Goal: Task Accomplishment & Management: Use online tool/utility

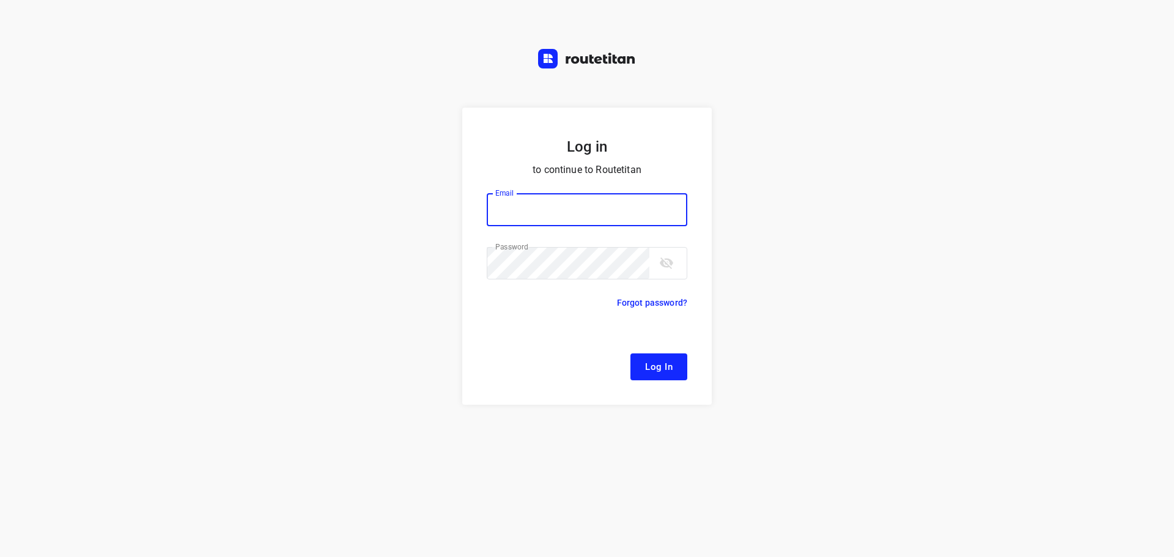
type input "[EMAIL_ADDRESS][DOMAIN_NAME]"
click at [645, 364] on button "Log In" at bounding box center [659, 366] width 57 height 27
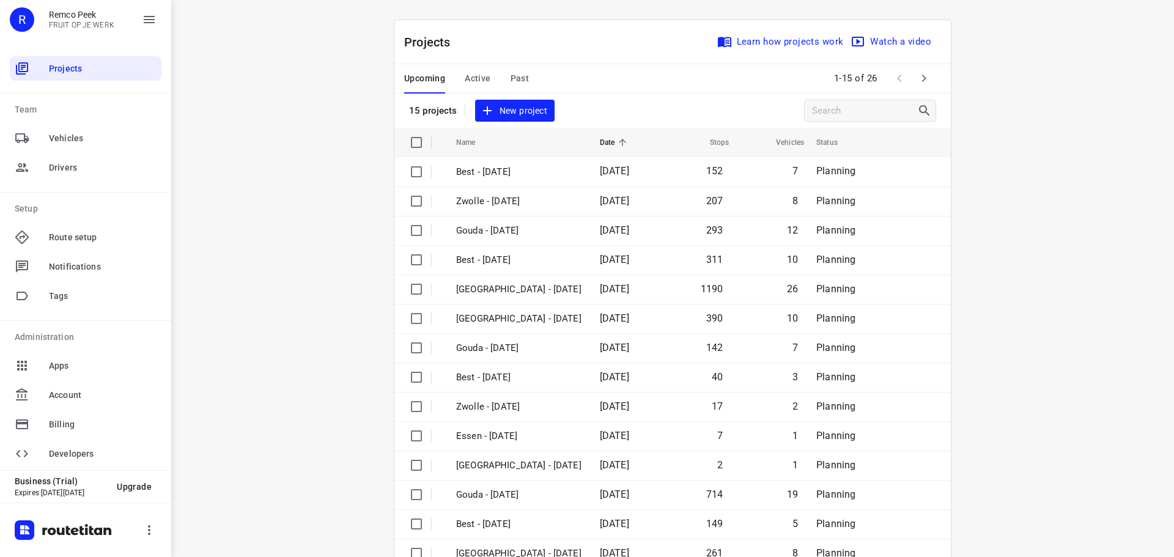
click at [472, 75] on span "Active" at bounding box center [478, 78] width 26 height 15
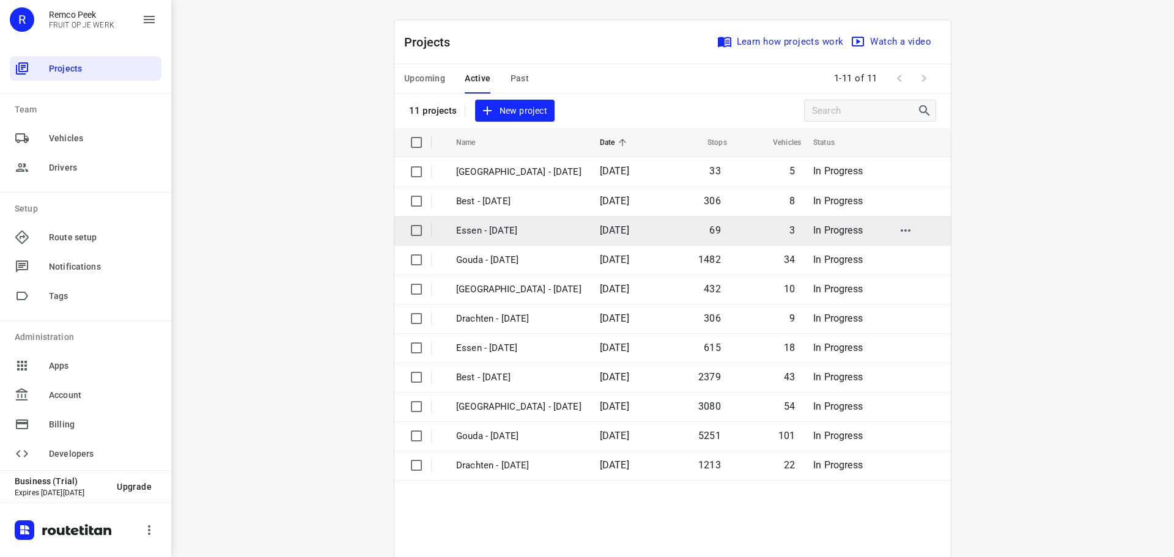
click at [484, 229] on p "Essen - [DATE]" at bounding box center [518, 231] width 125 height 14
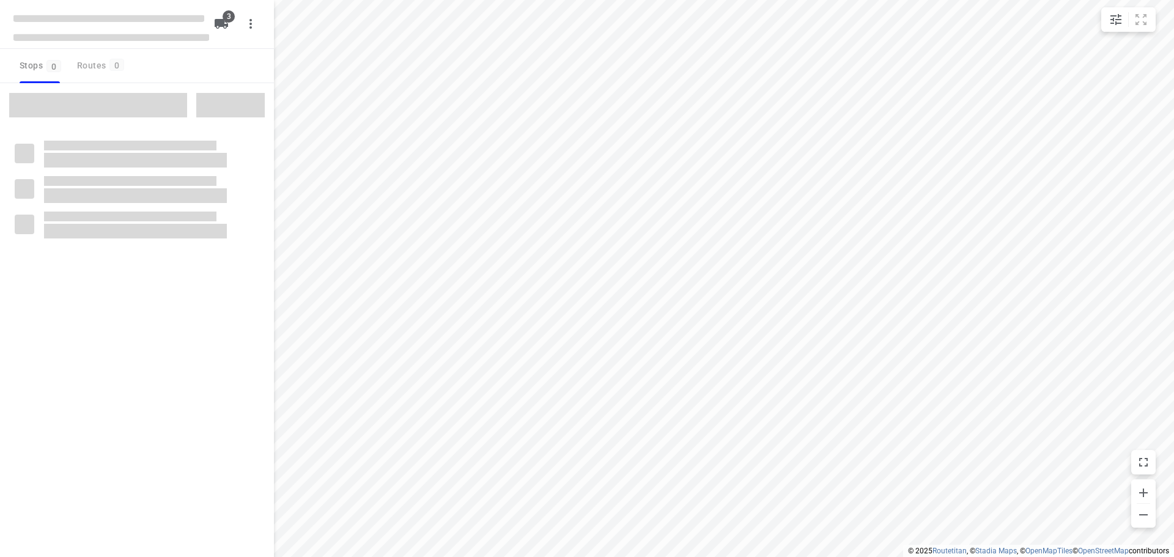
checkbox input "true"
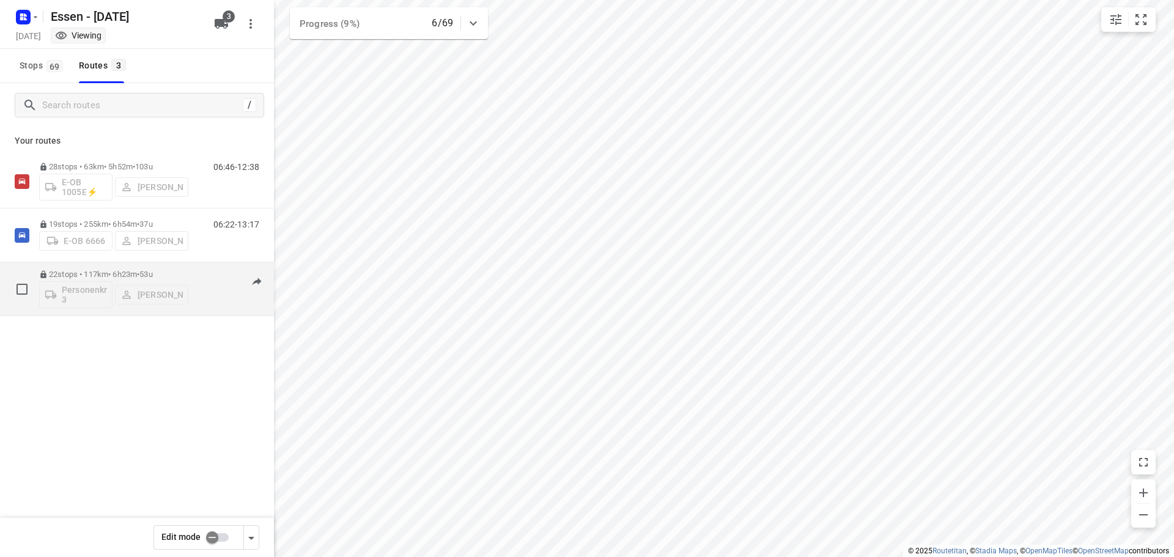
click at [93, 269] on div "22 stops • 117km • 6h23m • [DATE] Personenkraftwagen 3 [PERSON_NAME]" at bounding box center [113, 289] width 149 height 51
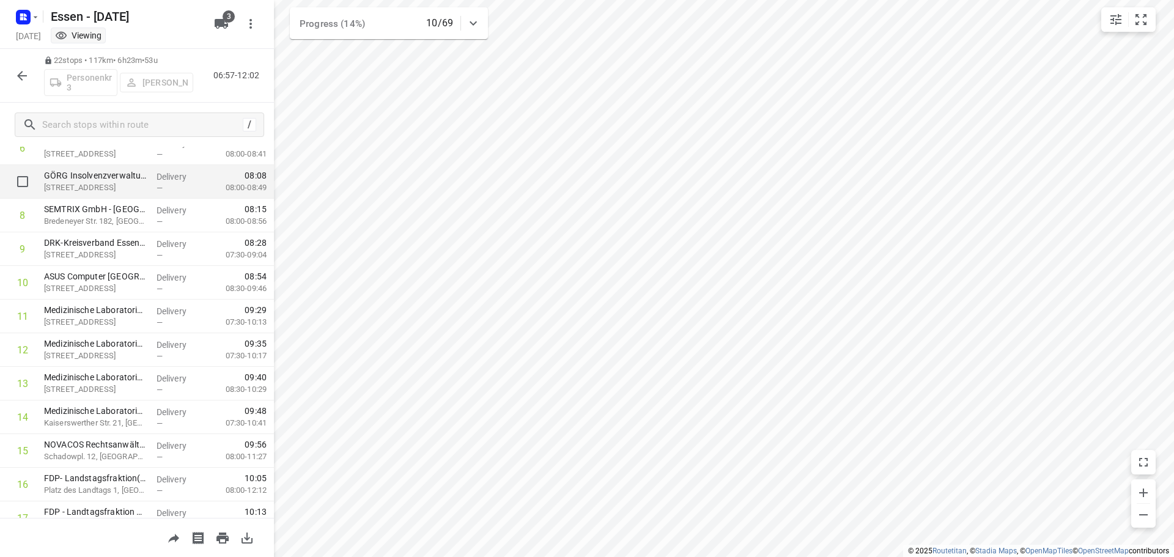
scroll to position [61, 0]
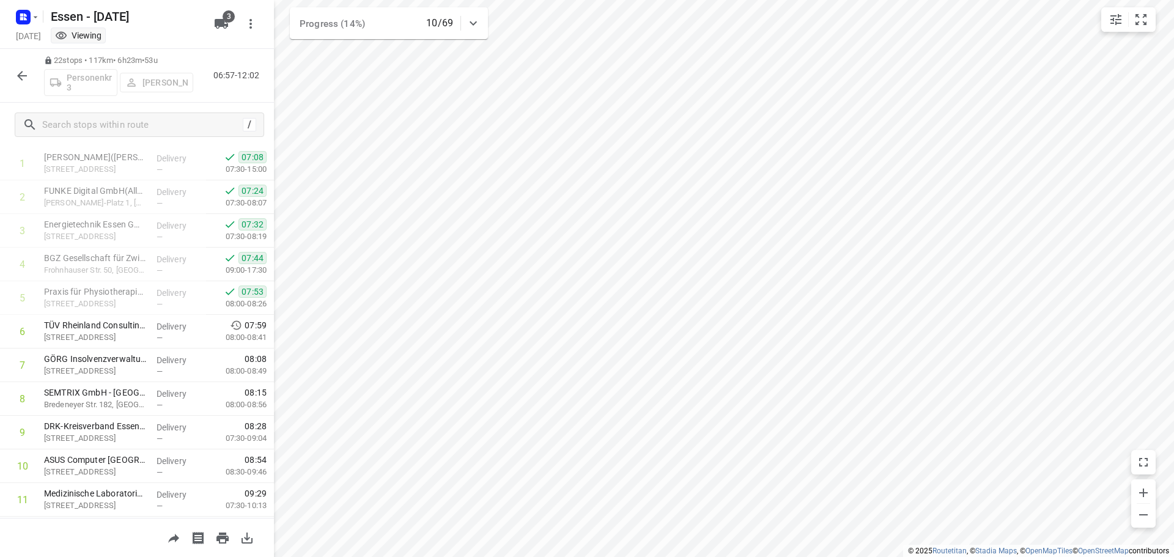
click at [21, 76] on icon "button" at bounding box center [22, 75] width 15 height 15
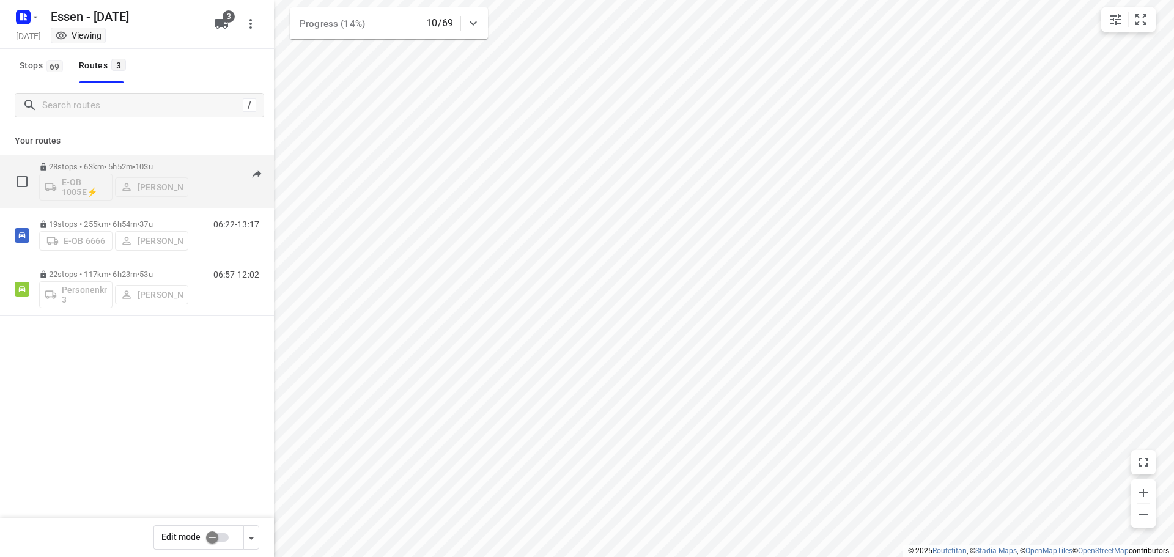
click at [86, 163] on p "28 stops • 63km • 5h52m • [DATE]" at bounding box center [113, 166] width 149 height 9
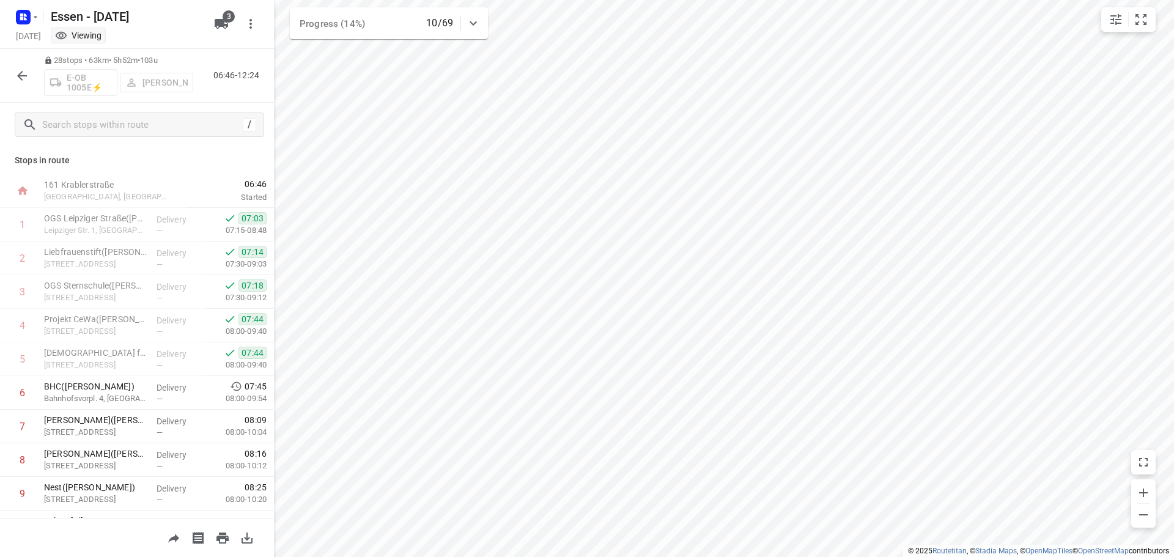
click at [23, 75] on icon "button" at bounding box center [22, 76] width 10 height 10
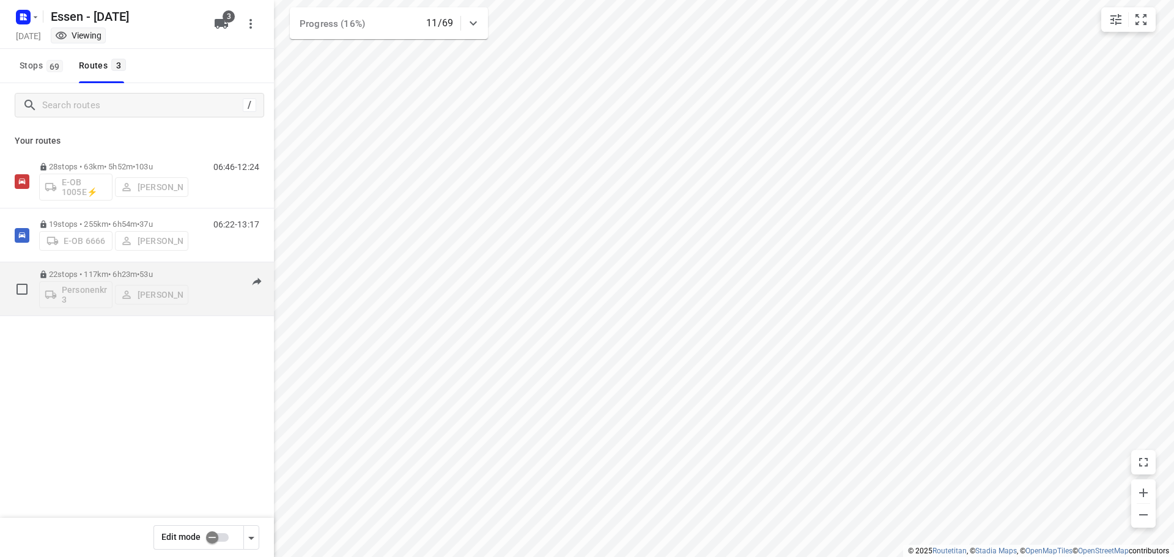
click at [83, 273] on p "22 stops • 117km • 6h23m • [DATE]" at bounding box center [113, 274] width 149 height 9
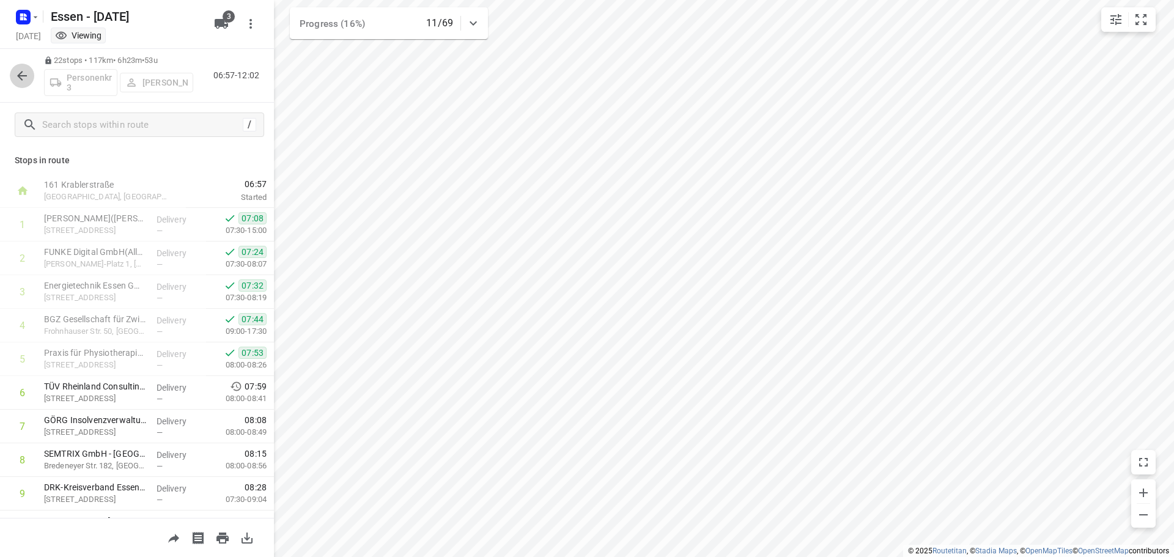
click at [19, 75] on icon "button" at bounding box center [22, 76] width 10 height 10
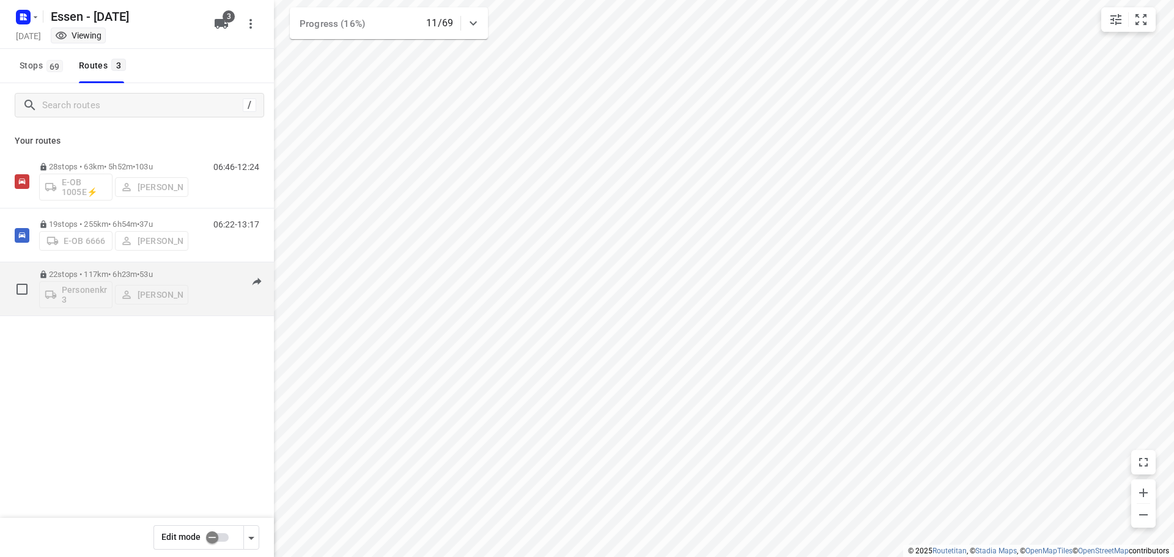
click at [79, 276] on p "22 stops • 117km • 6h23m • [DATE]" at bounding box center [113, 274] width 149 height 9
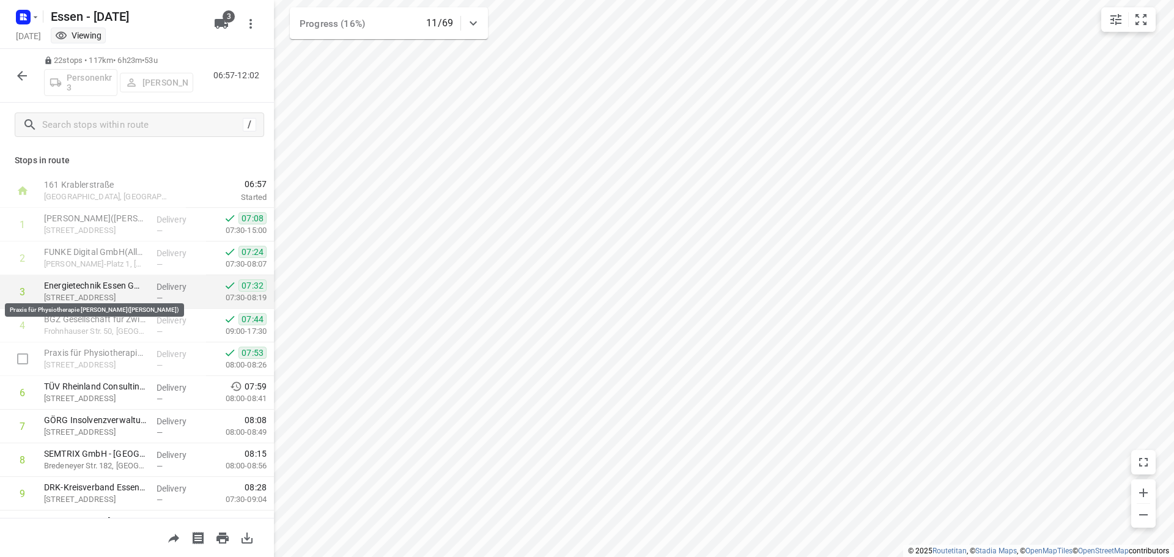
scroll to position [183, 0]
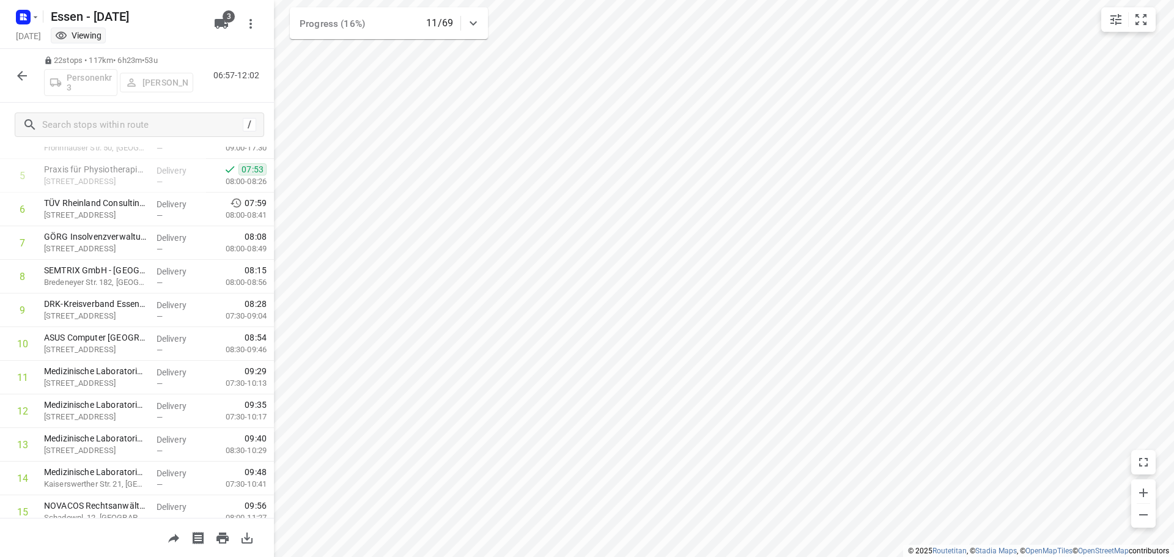
click at [18, 68] on icon "button" at bounding box center [22, 75] width 15 height 15
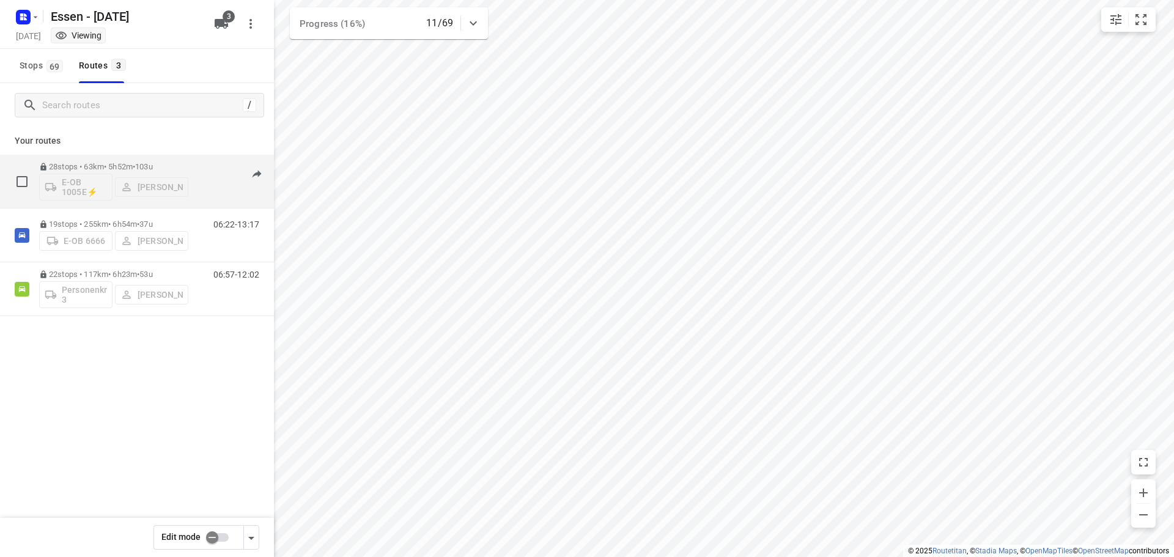
click at [98, 163] on p "28 stops • 63km • 5h52m • [DATE]" at bounding box center [113, 166] width 149 height 9
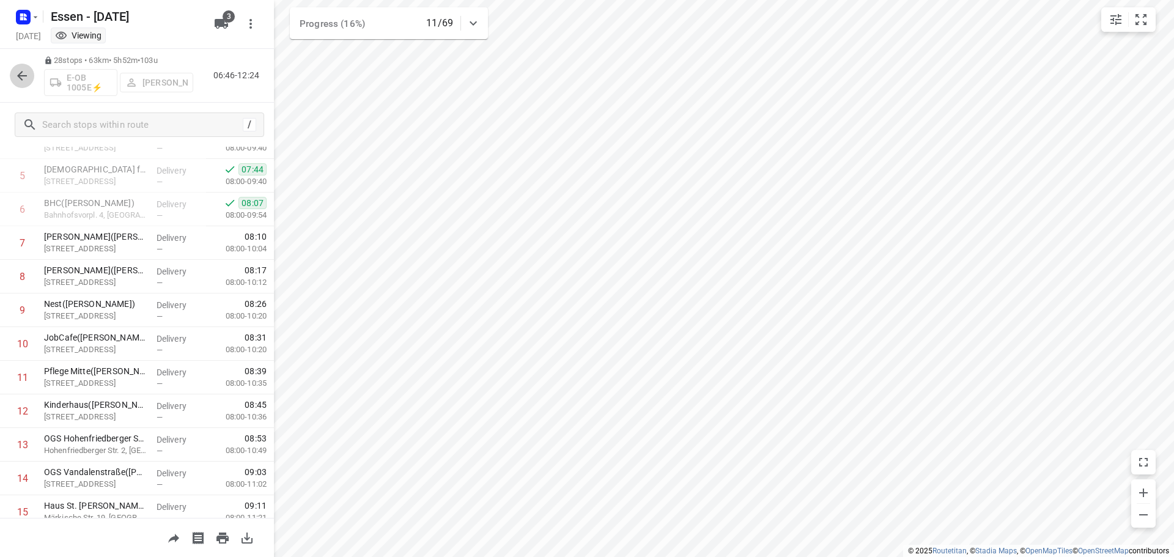
click at [23, 74] on icon "button" at bounding box center [22, 75] width 15 height 15
